Goal: Transaction & Acquisition: Purchase product/service

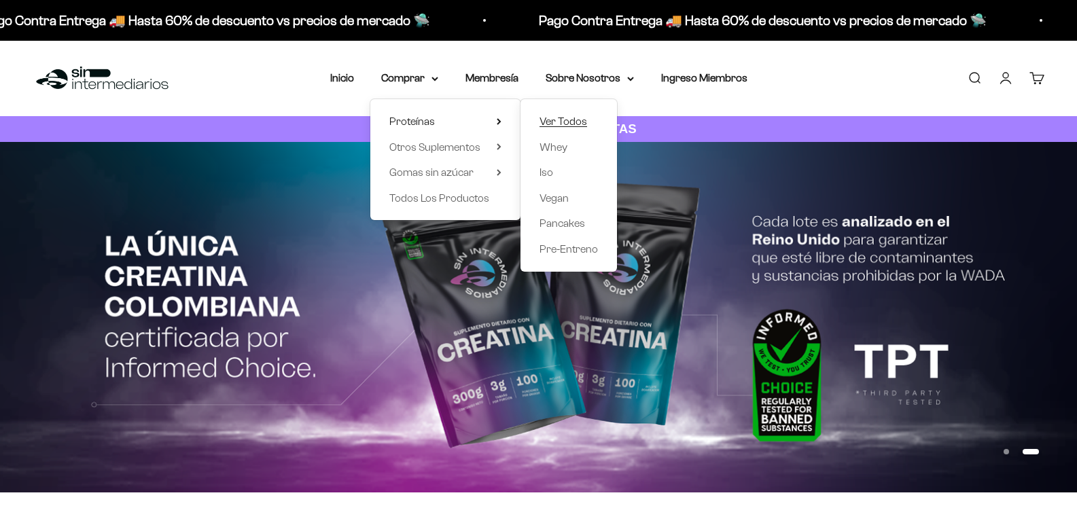
click at [559, 117] on span "Ver Todos" at bounding box center [564, 122] width 48 height 12
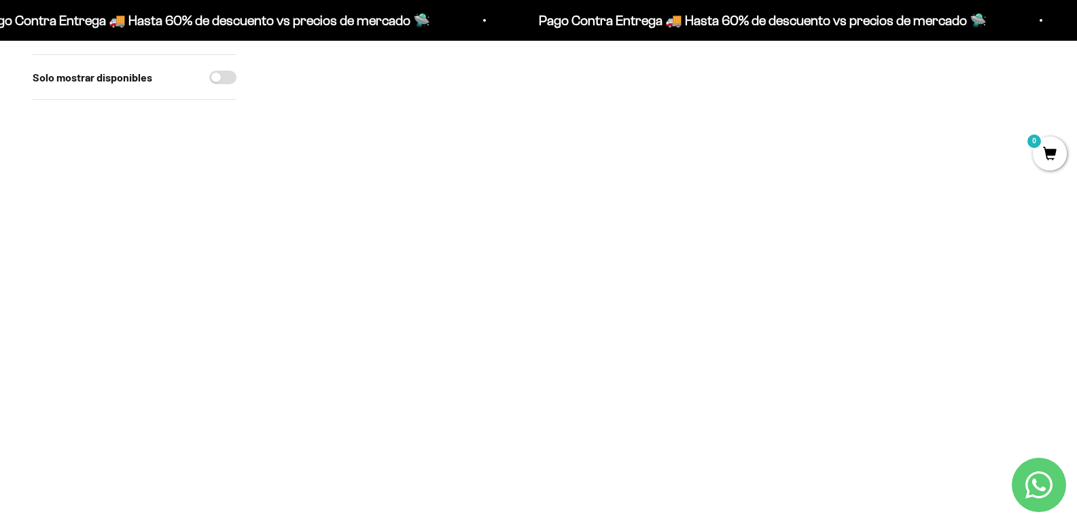
scroll to position [136, 0]
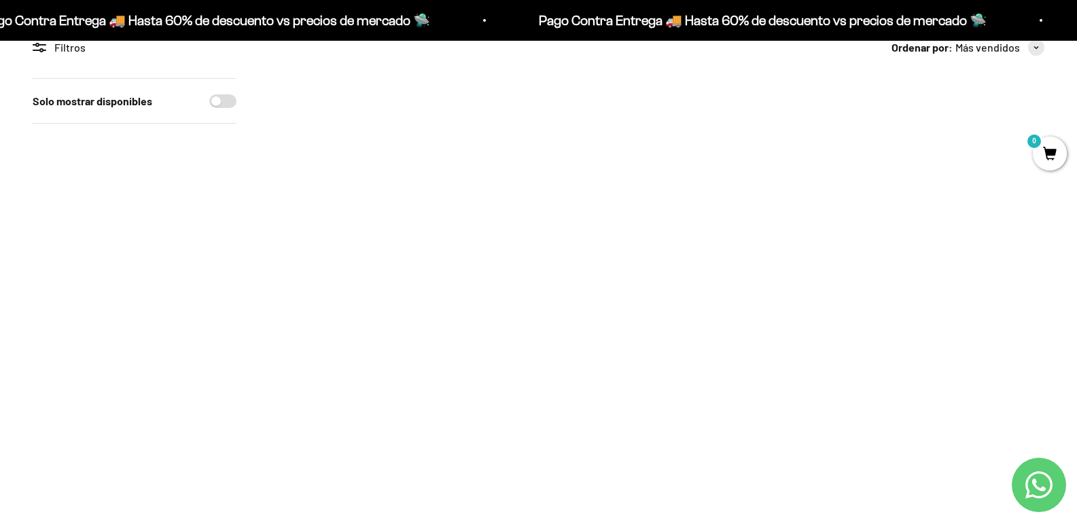
click at [985, 136] on img at bounding box center [973, 149] width 142 height 142
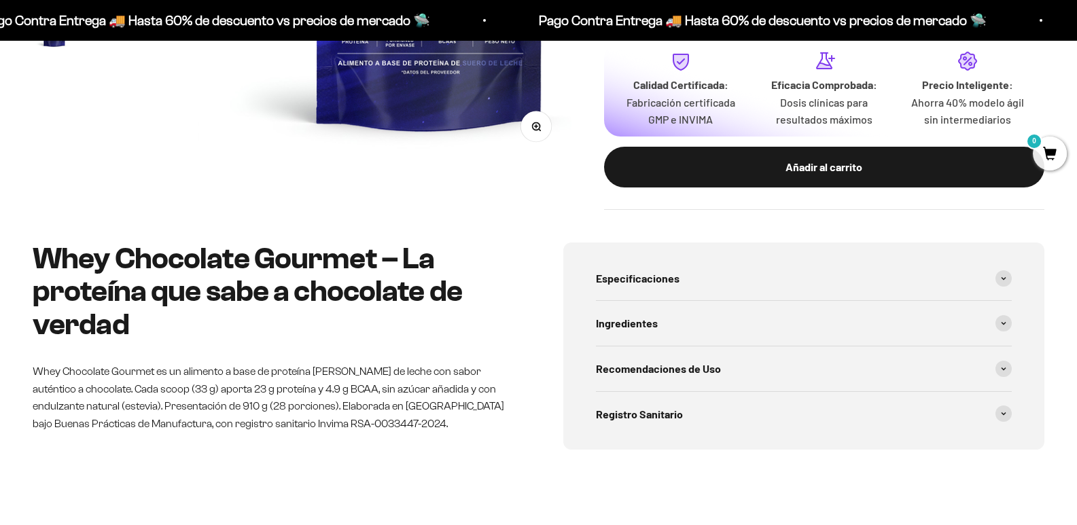
scroll to position [204, 0]
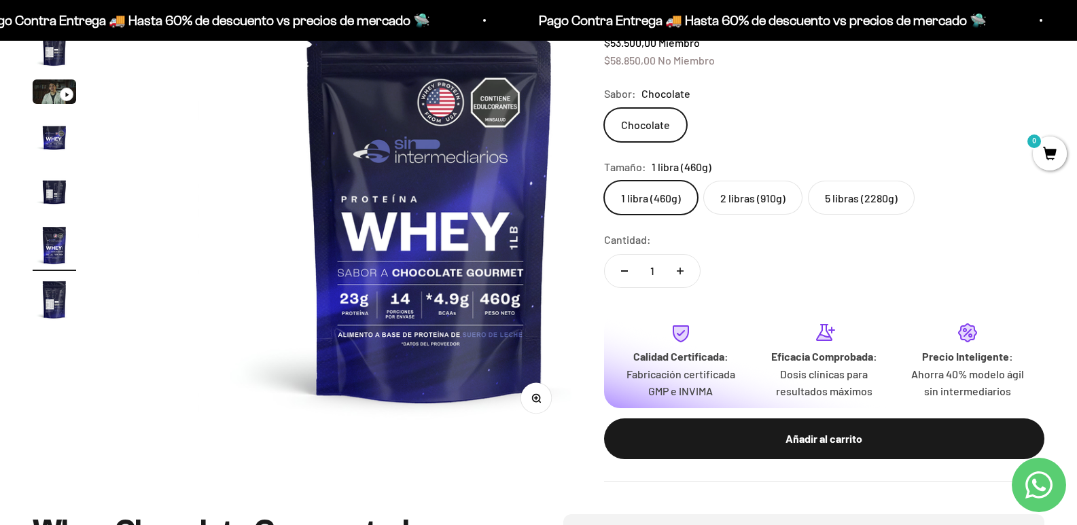
click at [58, 312] on img "Ir al artículo 7" at bounding box center [54, 299] width 43 height 43
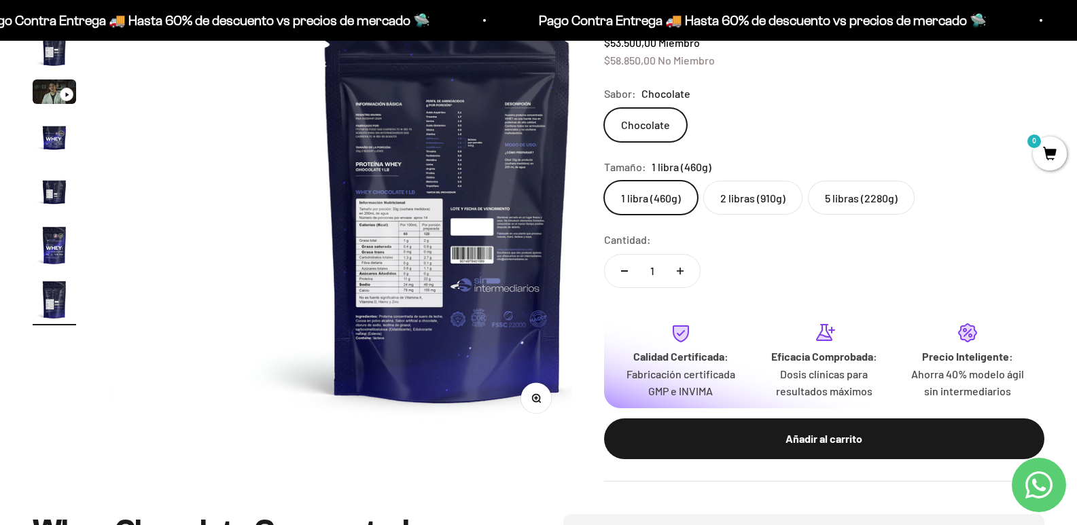
click at [372, 188] on img at bounding box center [447, 202] width 463 height 463
click at [532, 394] on circle "button" at bounding box center [535, 397] width 7 height 7
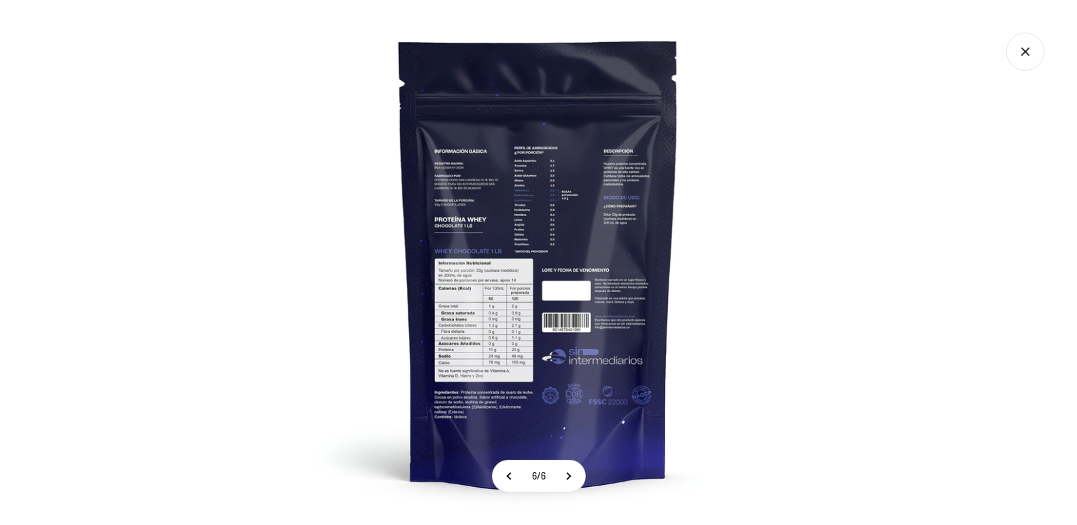
click at [1019, 53] on icon "Cerrar galería" at bounding box center [1025, 52] width 38 height 38
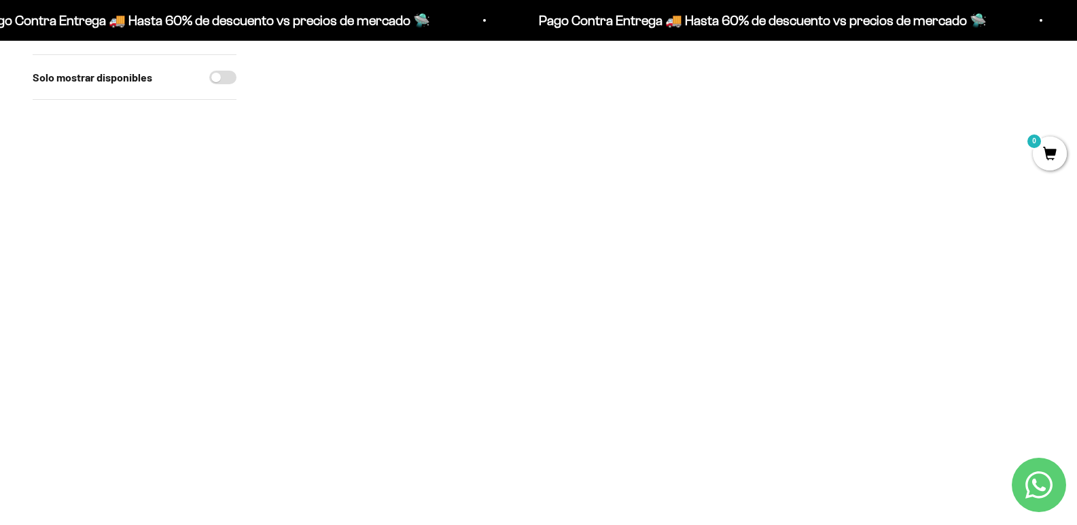
scroll to position [340, 0]
click at [973, 207] on img at bounding box center [973, 224] width 142 height 142
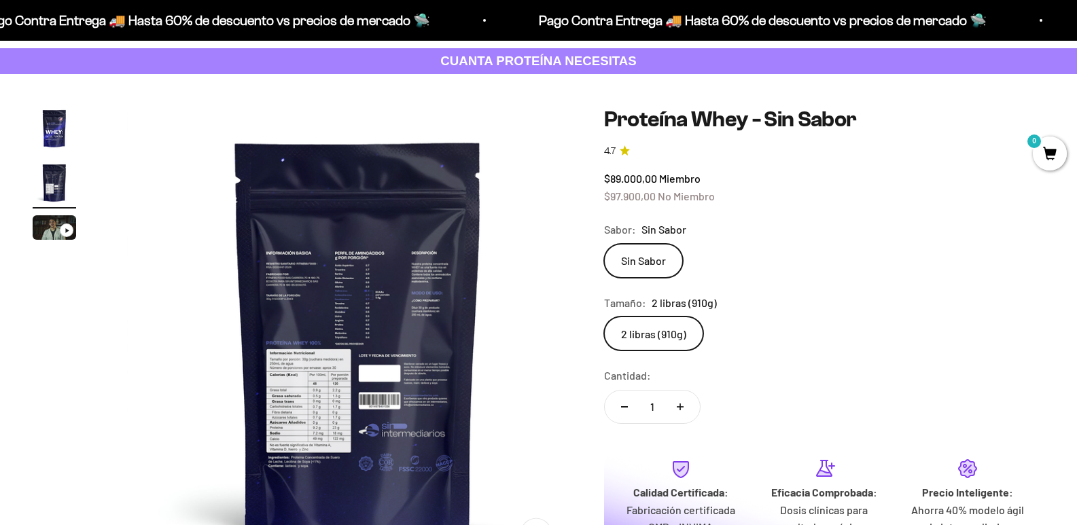
scroll to position [272, 0]
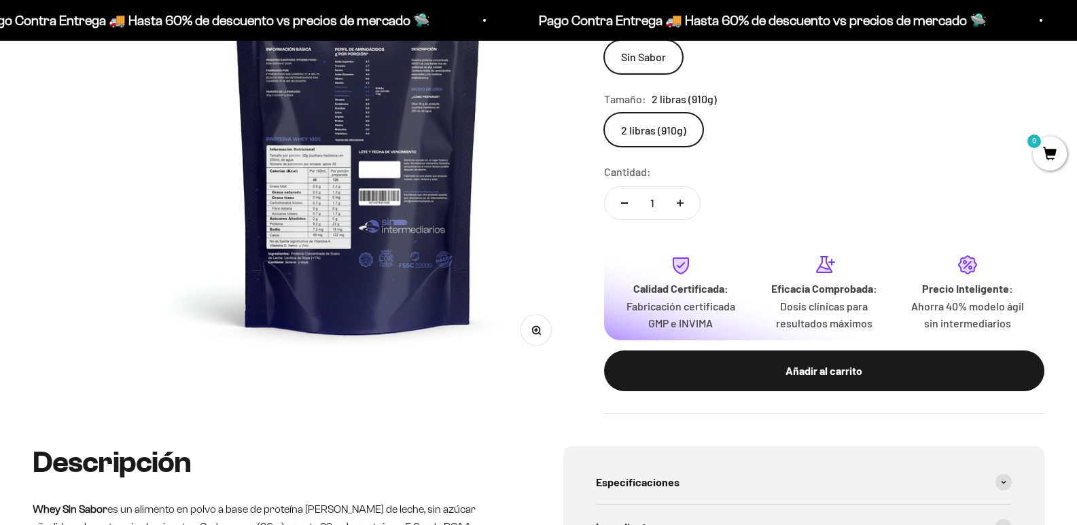
click at [522, 328] on button "Zoom" at bounding box center [536, 330] width 31 height 31
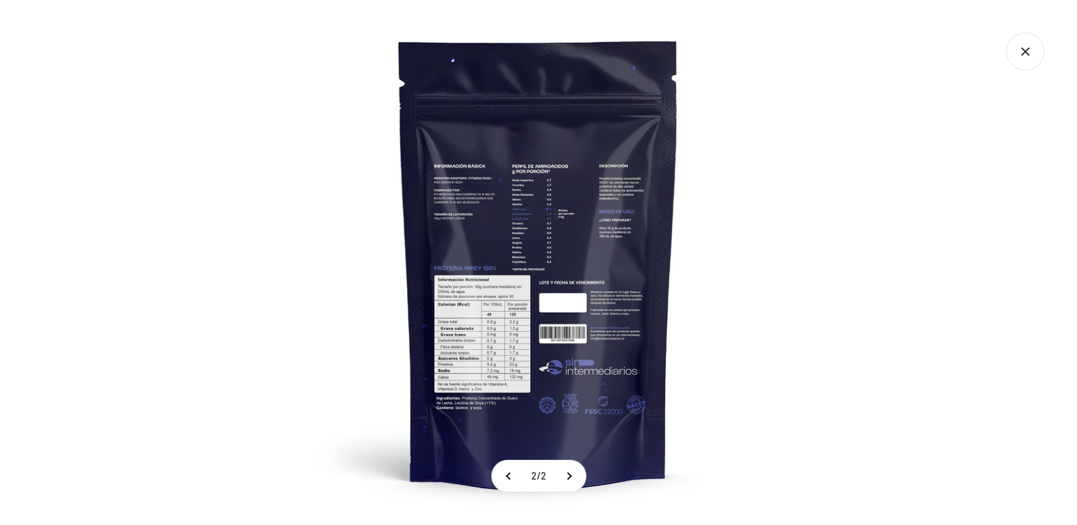
click at [510, 234] on img at bounding box center [538, 262] width 525 height 525
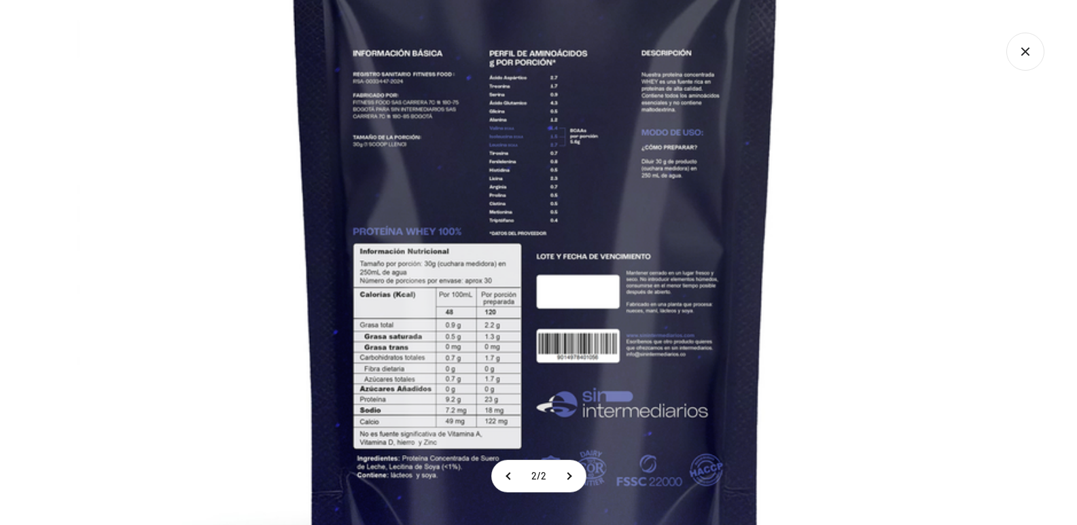
click at [454, 359] on img at bounding box center [535, 221] width 917 height 917
